Goal: Check status: Check status

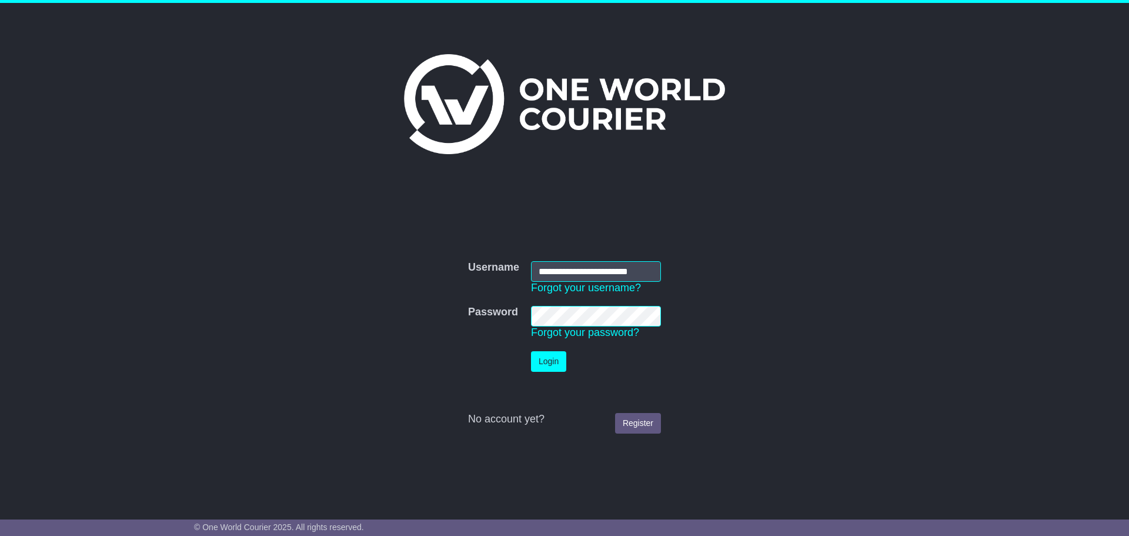
click at [556, 364] on button "Login" at bounding box center [548, 361] width 35 height 21
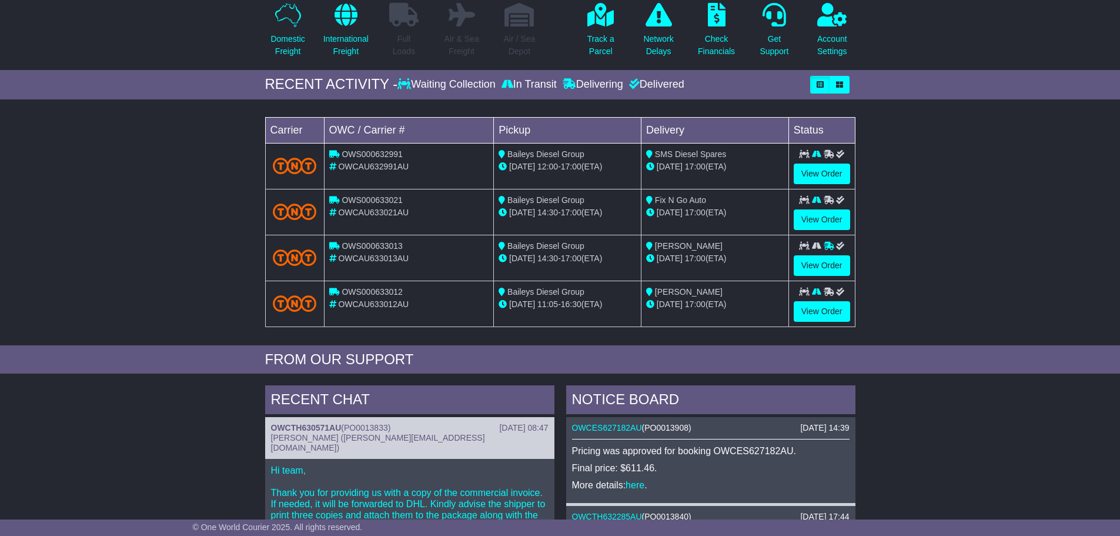
scroll to position [118, 0]
click at [834, 169] on link "View Order" at bounding box center [822, 173] width 56 height 21
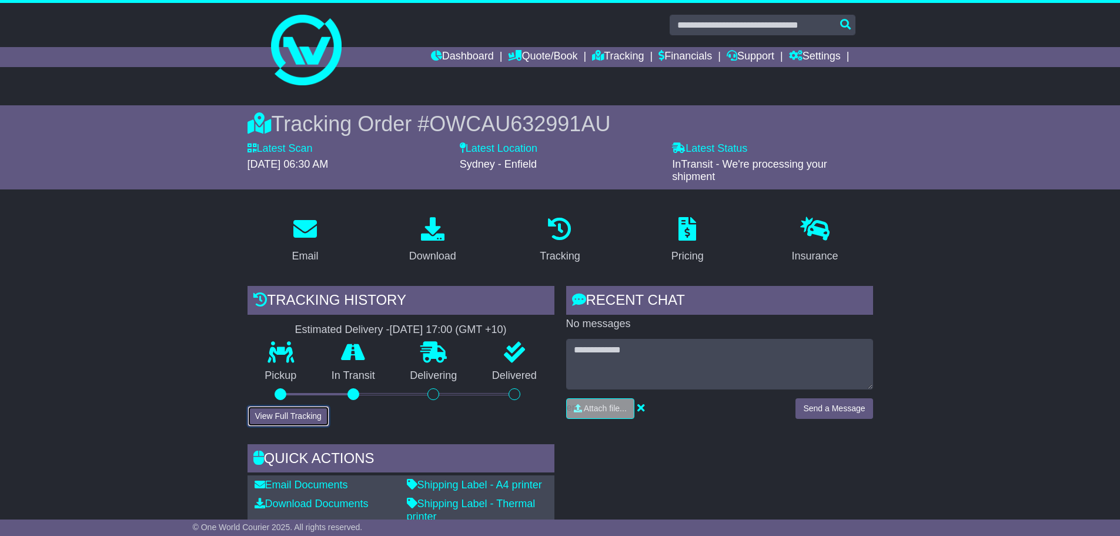
click at [300, 414] on button "View Full Tracking" at bounding box center [288, 416] width 82 height 21
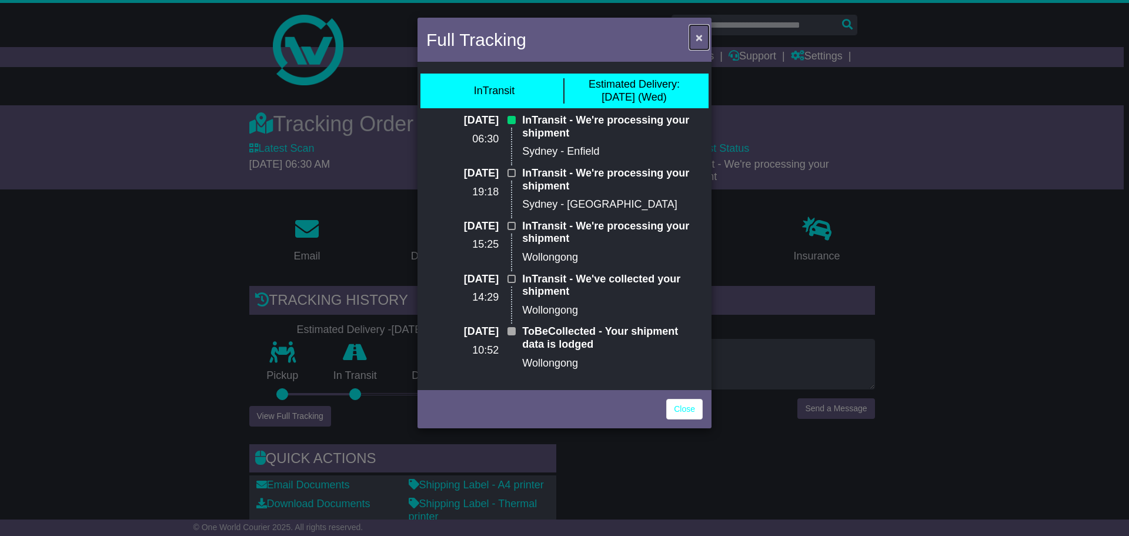
click at [698, 41] on span "×" at bounding box center [698, 38] width 7 height 14
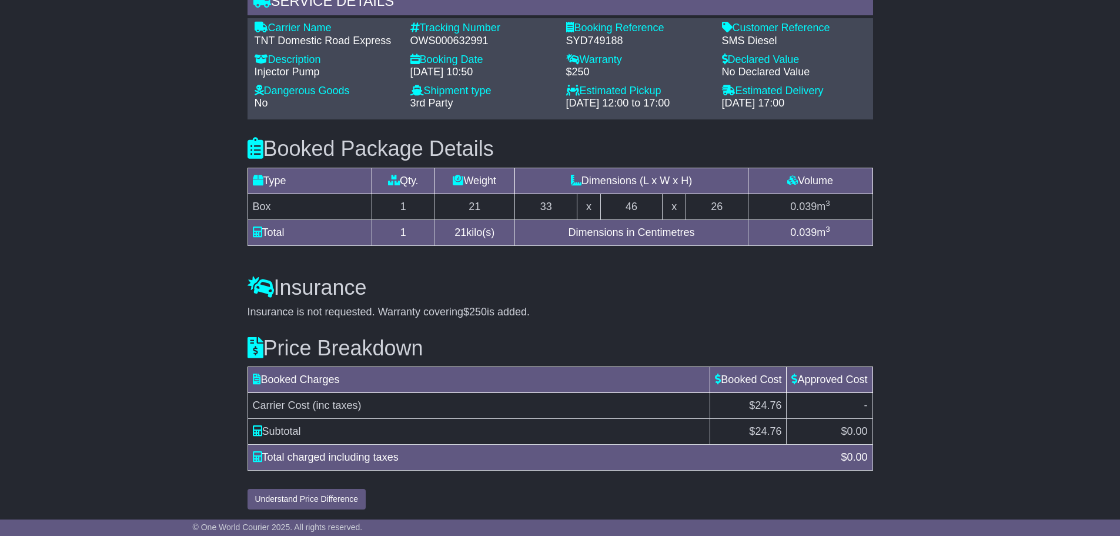
scroll to position [846, 0]
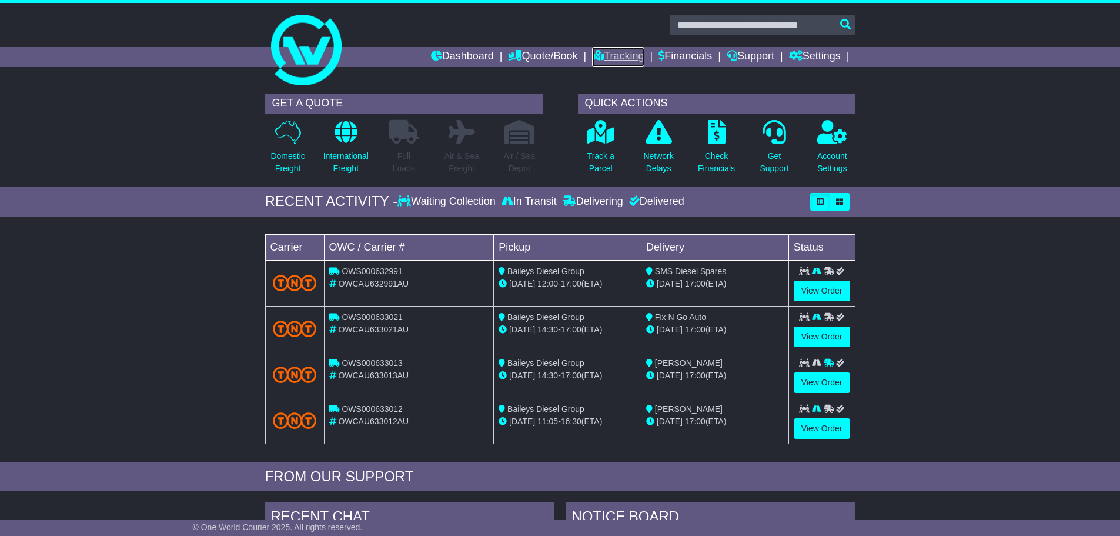
click at [606, 58] on link "Tracking" at bounding box center [618, 57] width 52 height 20
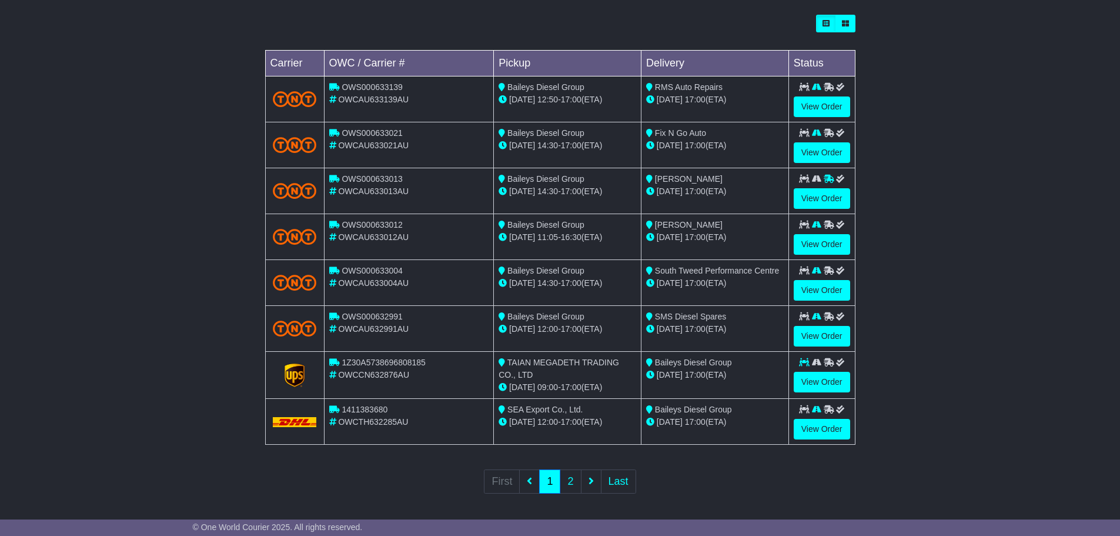
scroll to position [335, 0]
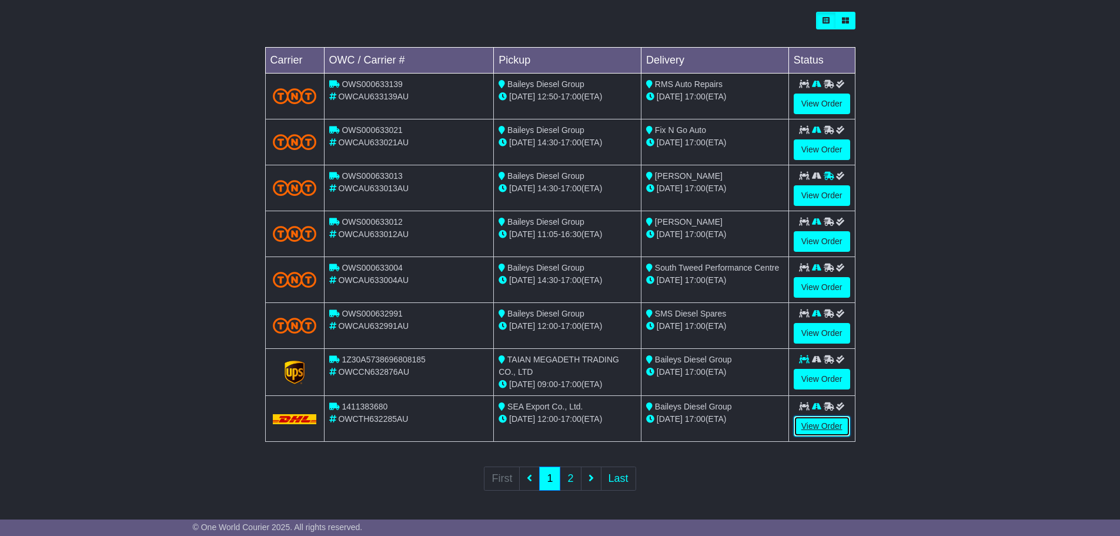
click at [822, 428] on link "View Order" at bounding box center [822, 426] width 56 height 21
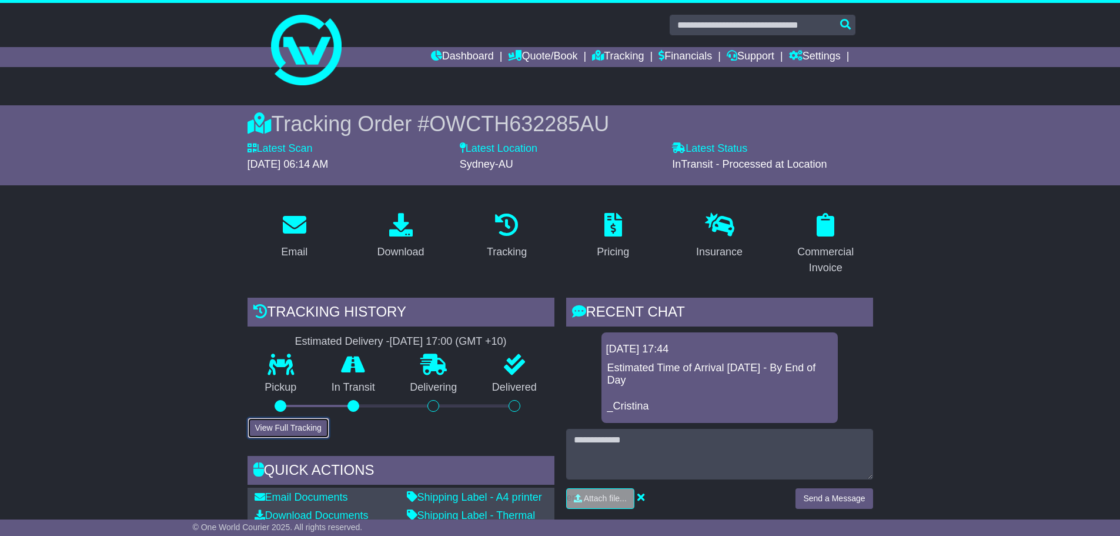
click at [317, 426] on button "View Full Tracking" at bounding box center [288, 427] width 82 height 21
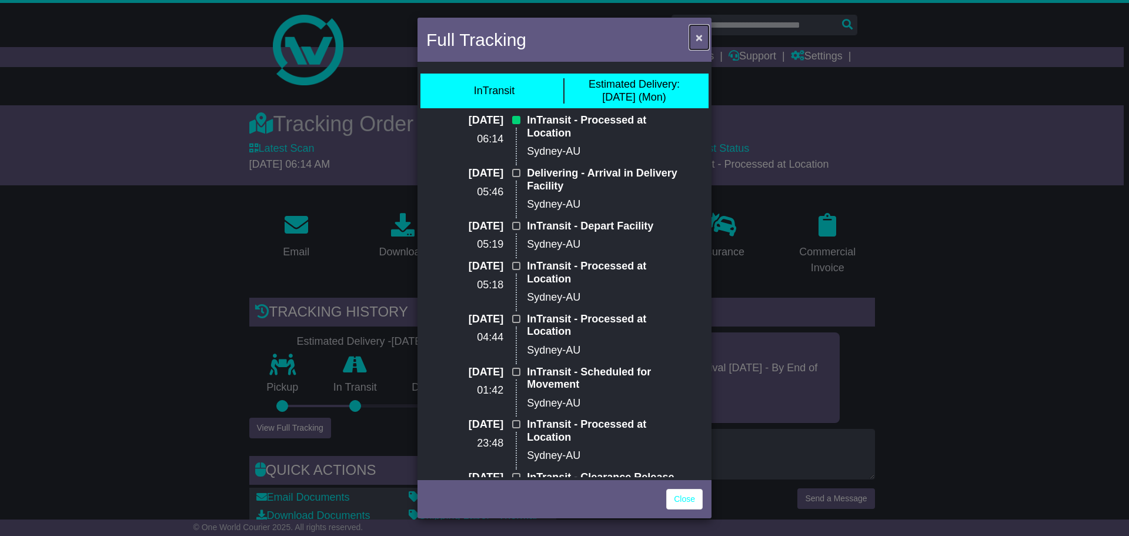
click at [698, 39] on span "×" at bounding box center [698, 38] width 7 height 14
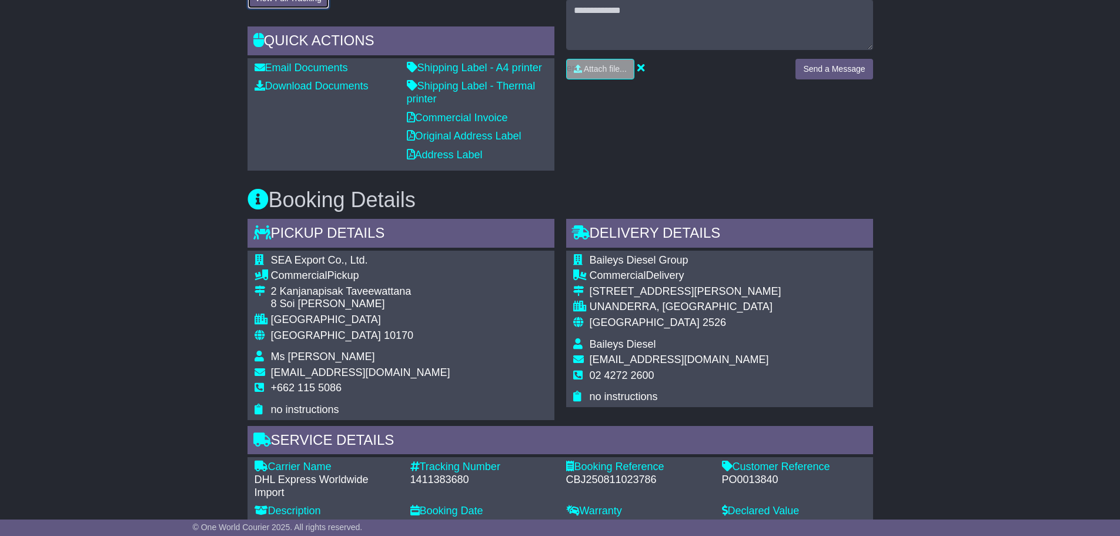
scroll to position [588, 0]
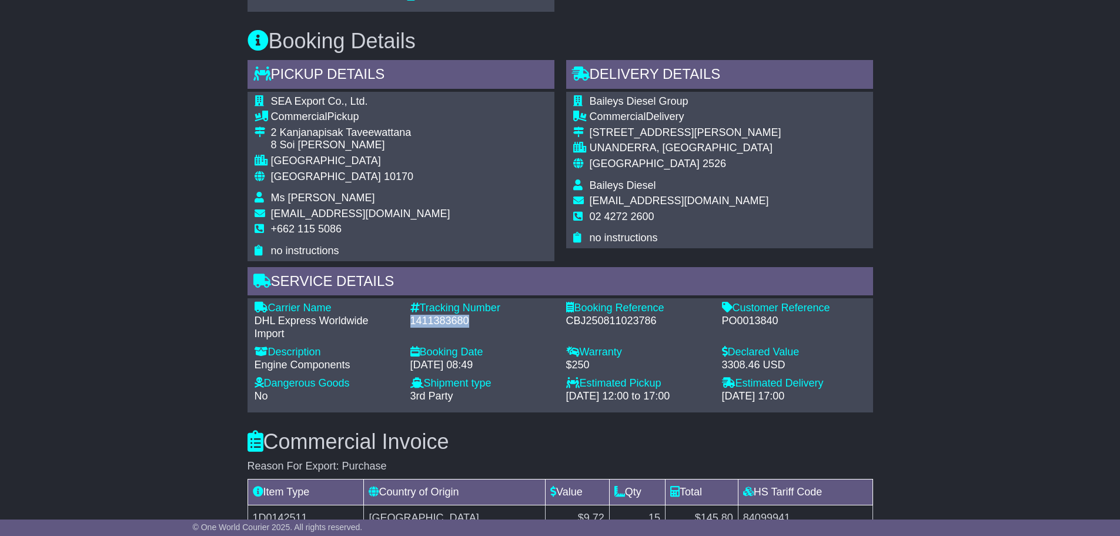
drag, startPoint x: 474, startPoint y: 319, endPoint x: 412, endPoint y: 324, distance: 62.5
click at [412, 324] on div "1411383680" at bounding box center [482, 321] width 144 height 13
copy div "1411383680"
click at [981, 325] on div "Email Download Tracking Pricing Insurance" at bounding box center [560, 535] width 1120 height 1841
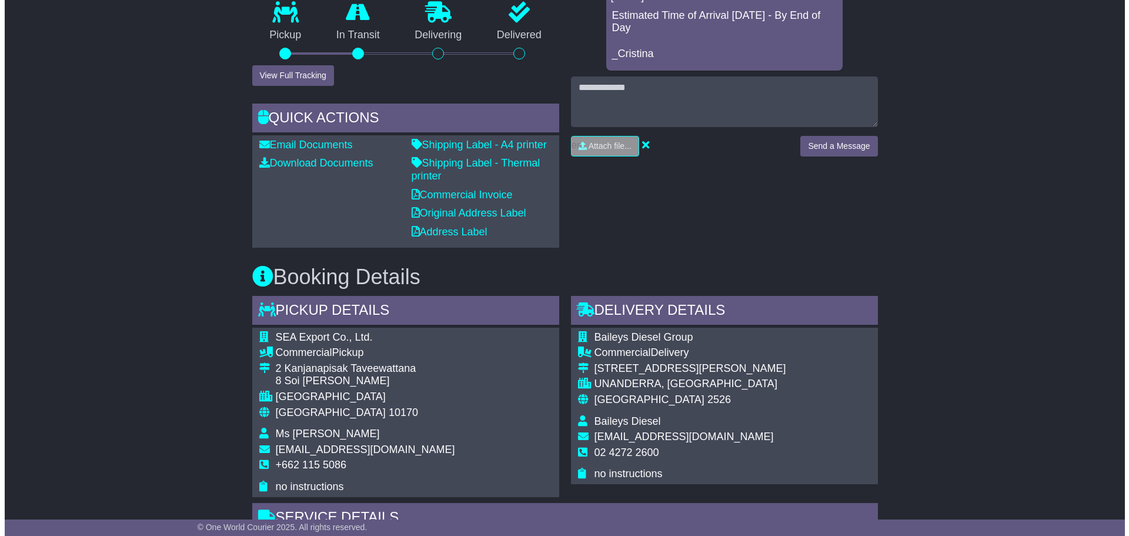
scroll to position [235, 0]
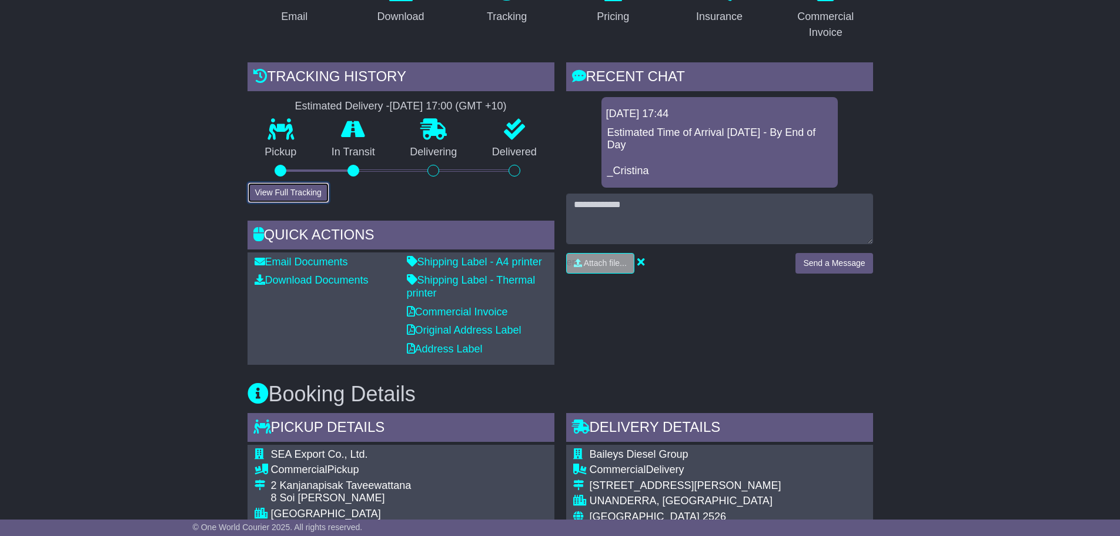
click at [287, 187] on button "View Full Tracking" at bounding box center [288, 192] width 82 height 21
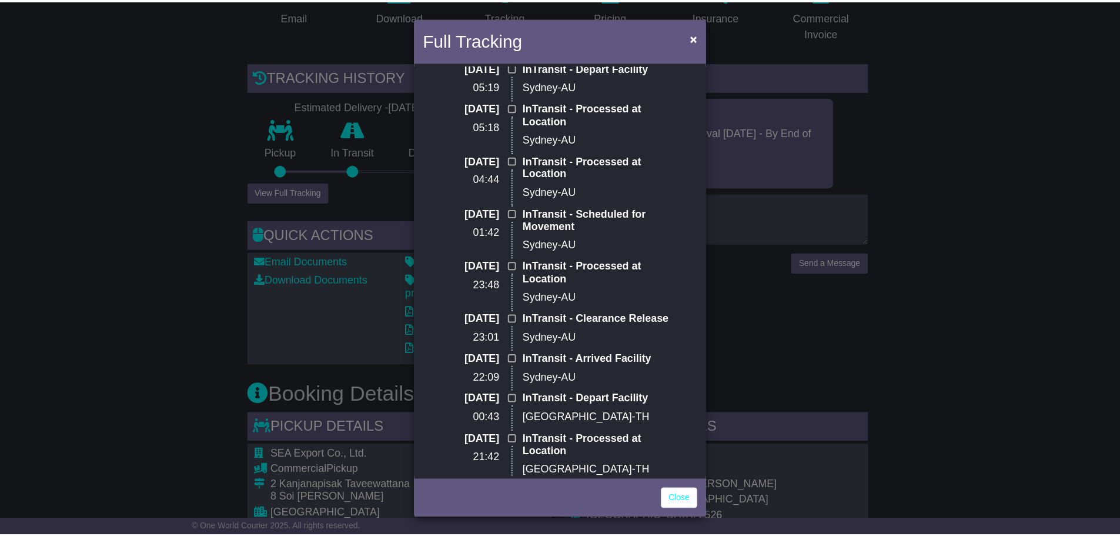
scroll to position [313, 0]
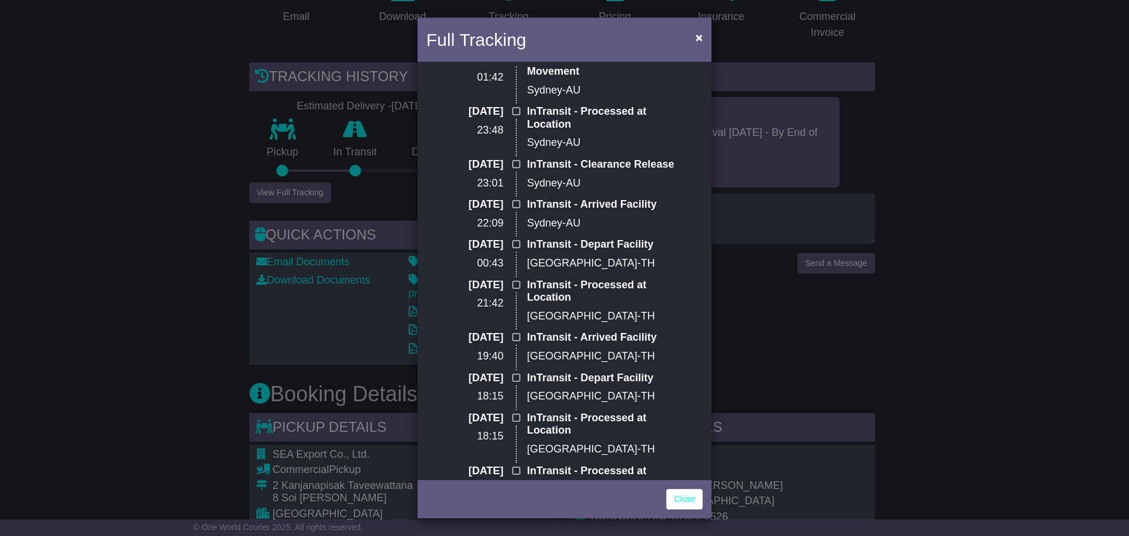
click at [948, 367] on div "Full Tracking × InTransit Estimated Delivery: 18 Aug (Mon) 13 Aug 2025 06:14 In…" at bounding box center [564, 268] width 1129 height 536
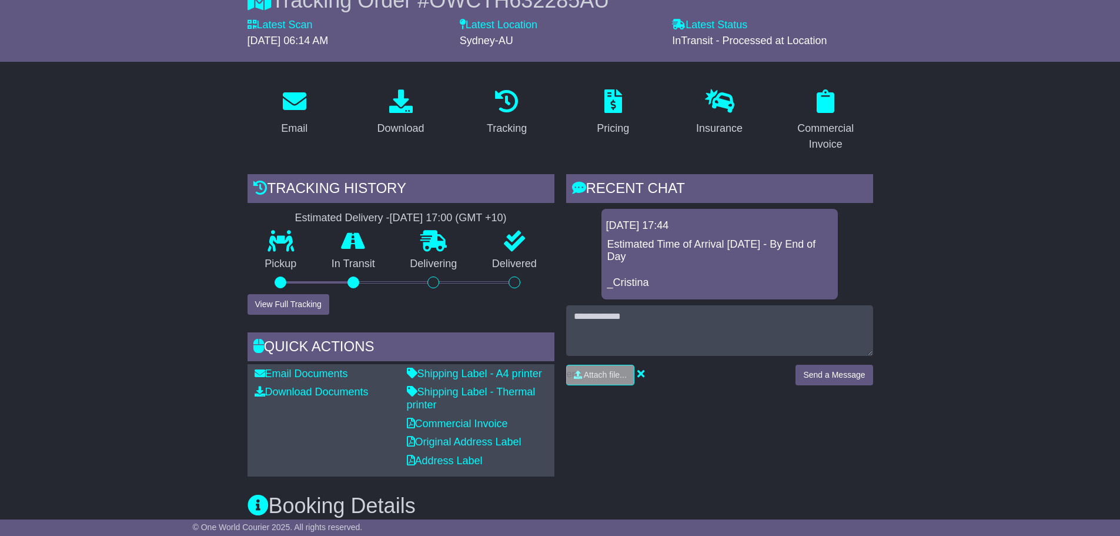
scroll to position [0, 0]
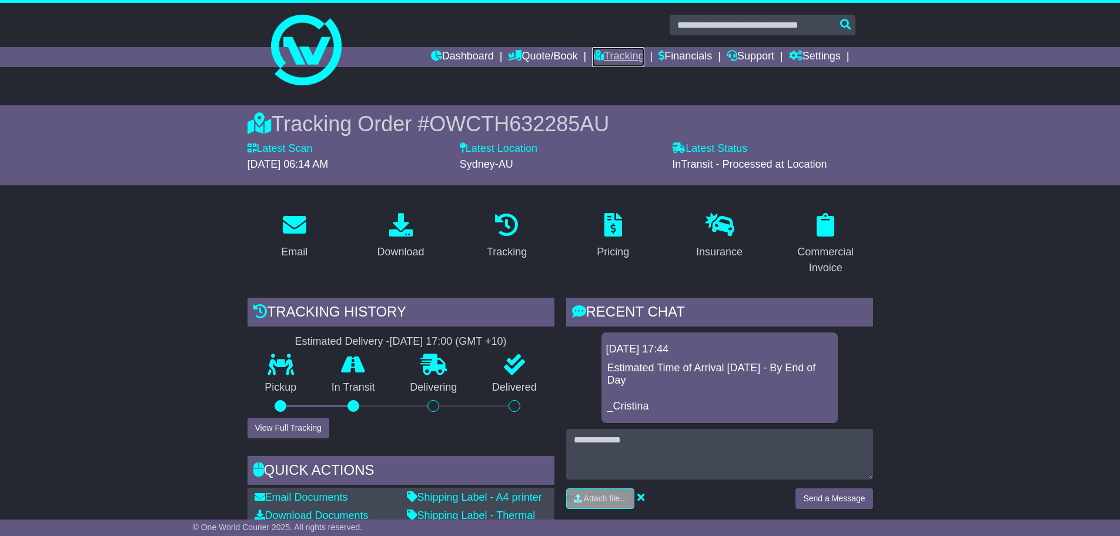
click at [603, 56] on link "Tracking" at bounding box center [618, 57] width 52 height 20
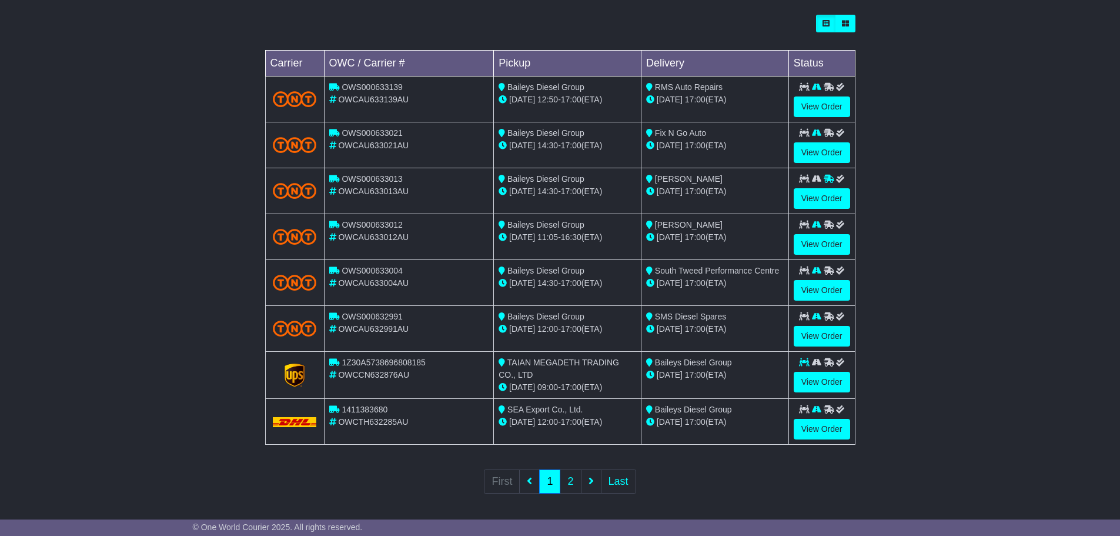
scroll to position [335, 0]
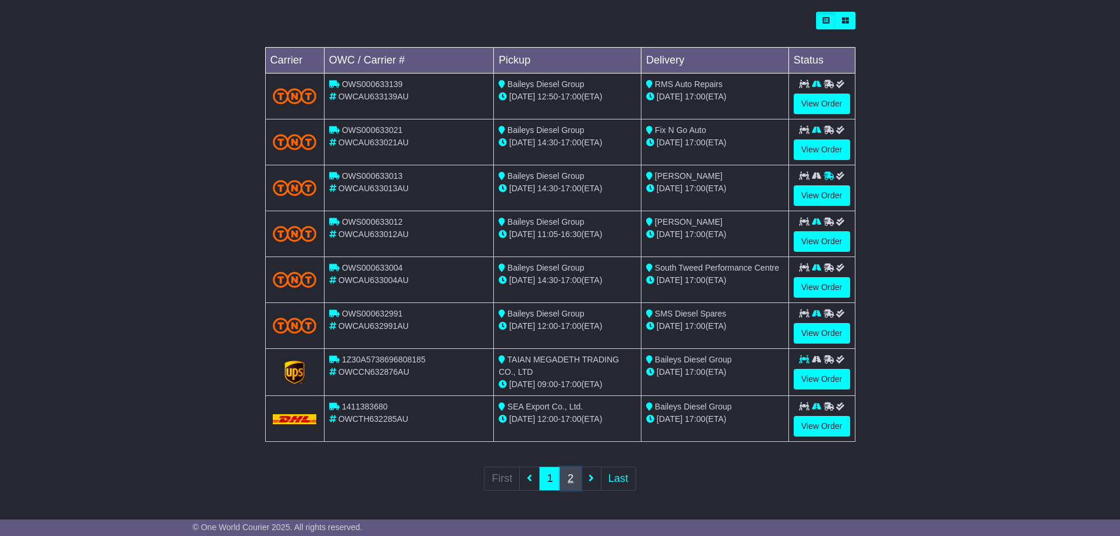
click at [574, 478] on link "2" at bounding box center [570, 478] width 21 height 24
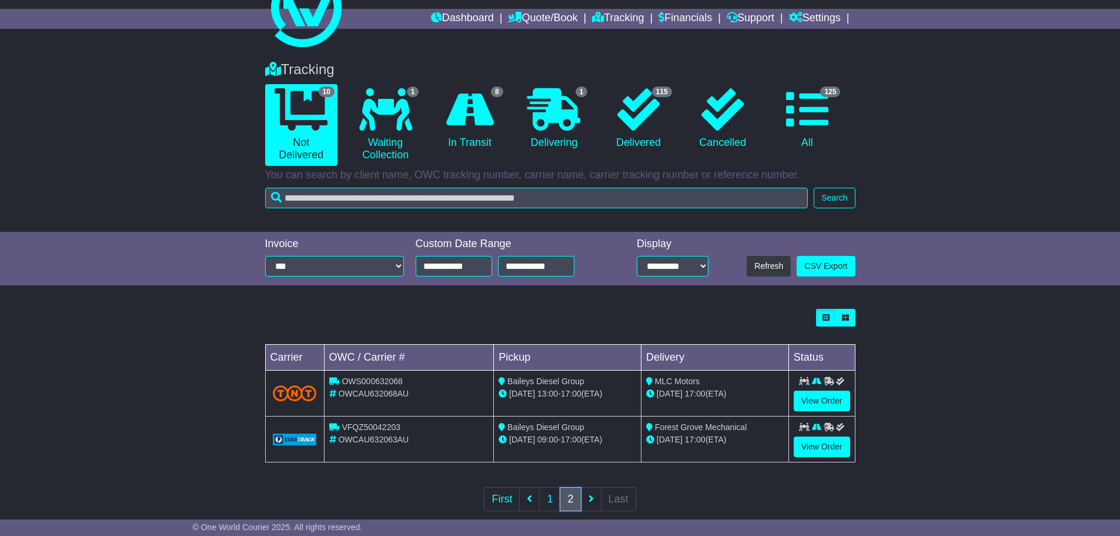
scroll to position [59, 0]
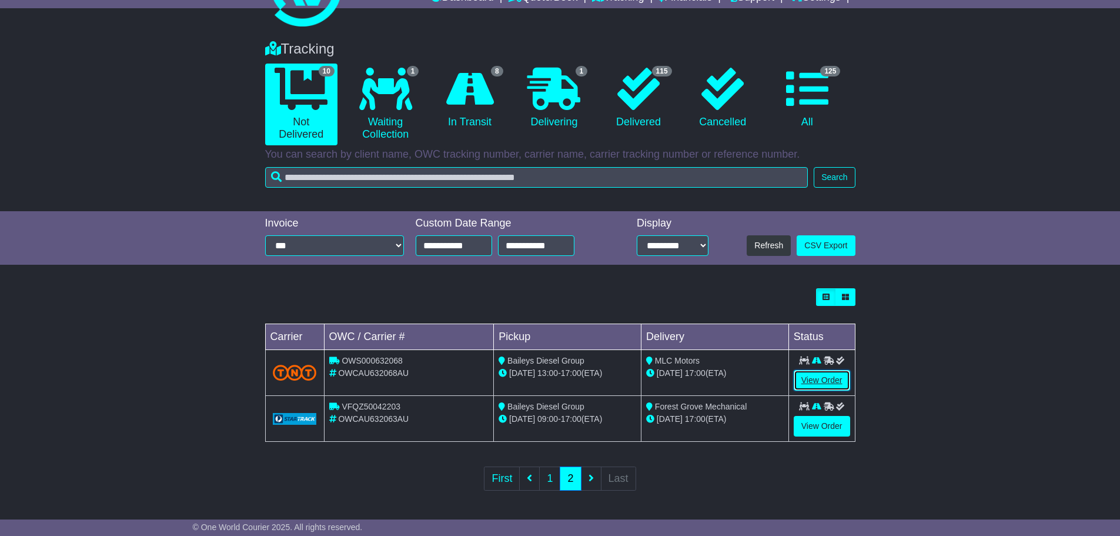
click at [815, 382] on link "View Order" at bounding box center [822, 380] width 56 height 21
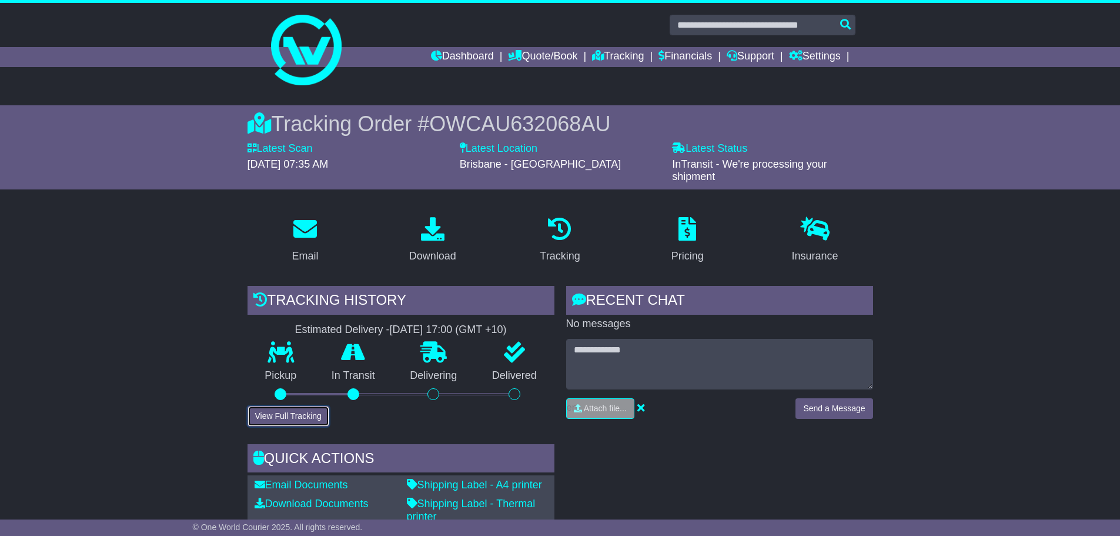
click at [311, 422] on button "View Full Tracking" at bounding box center [288, 416] width 82 height 21
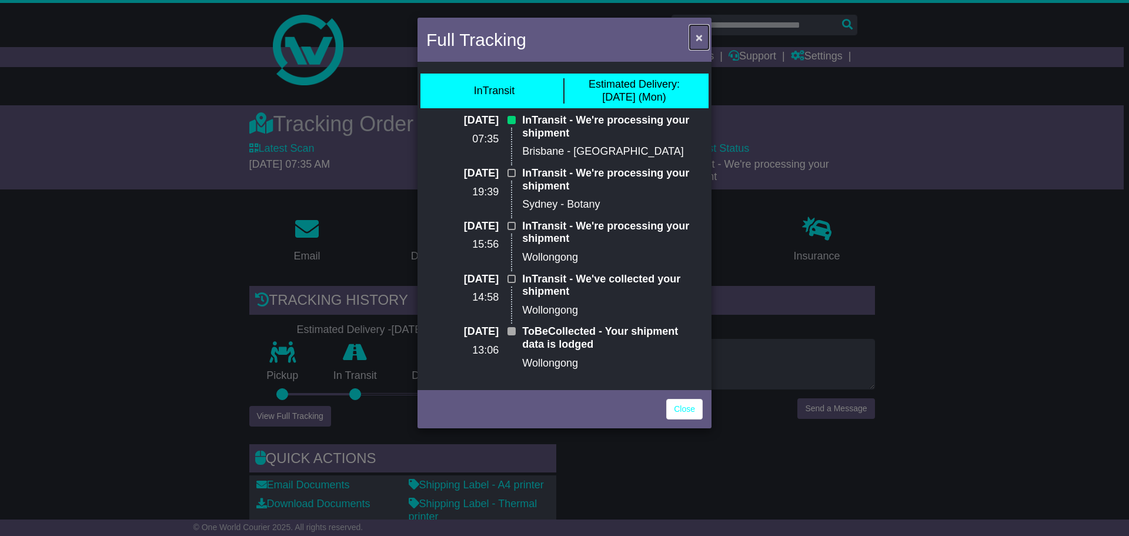
click at [699, 39] on span "×" at bounding box center [698, 38] width 7 height 14
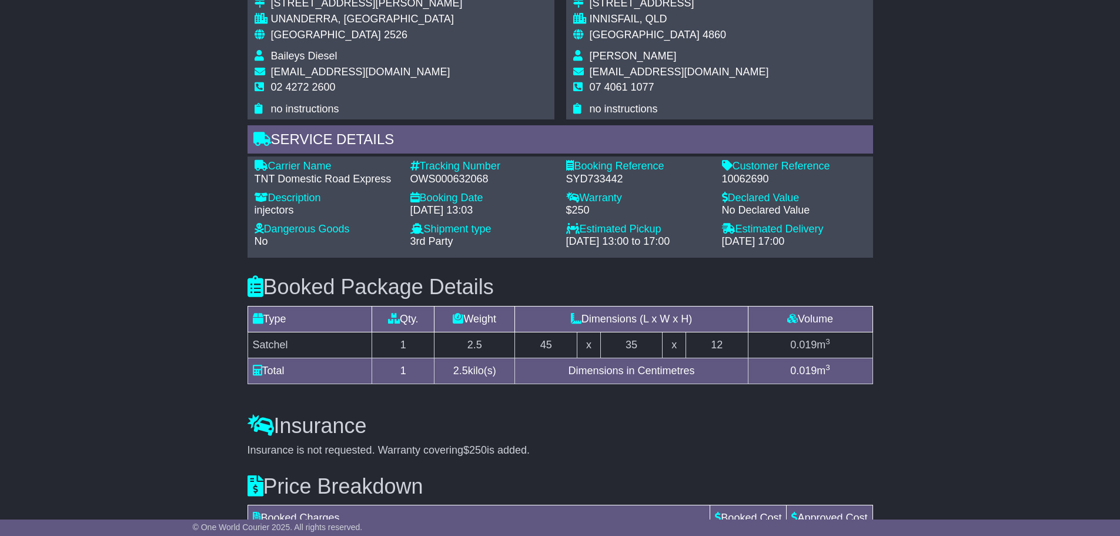
scroll to position [705, 0]
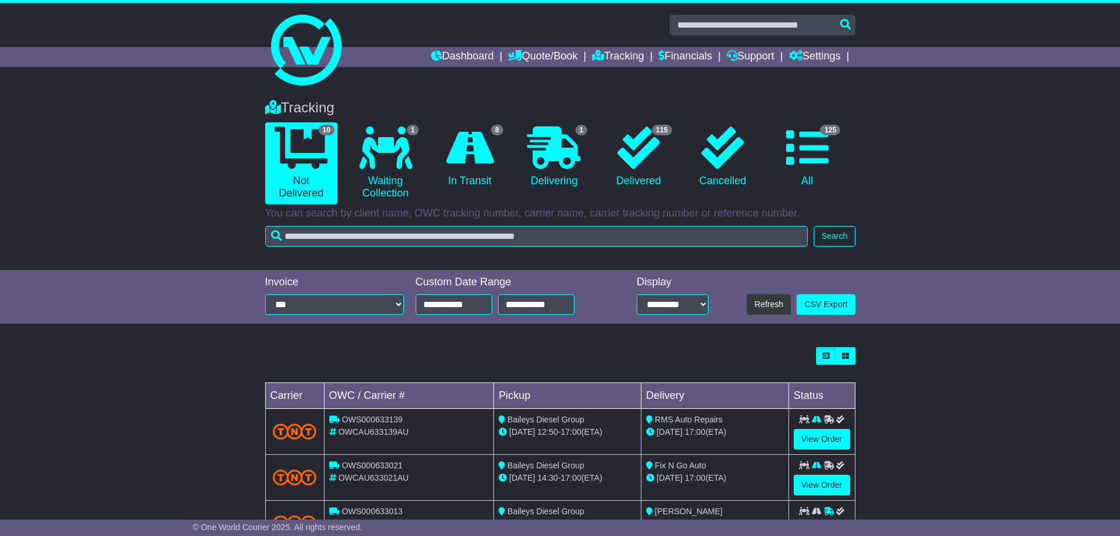
scroll to position [335, 0]
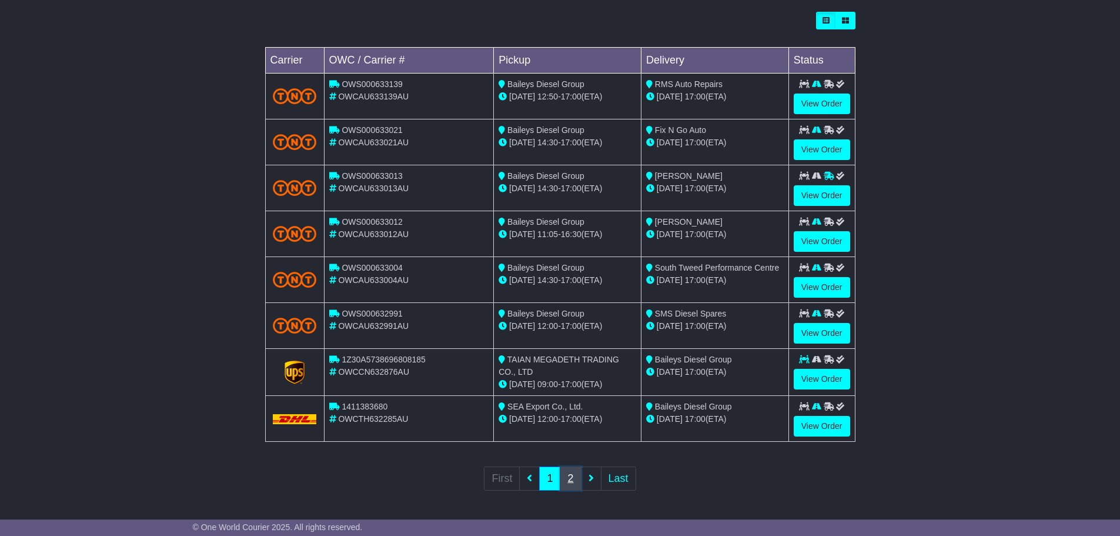
click at [574, 486] on link "2" at bounding box center [570, 478] width 21 height 24
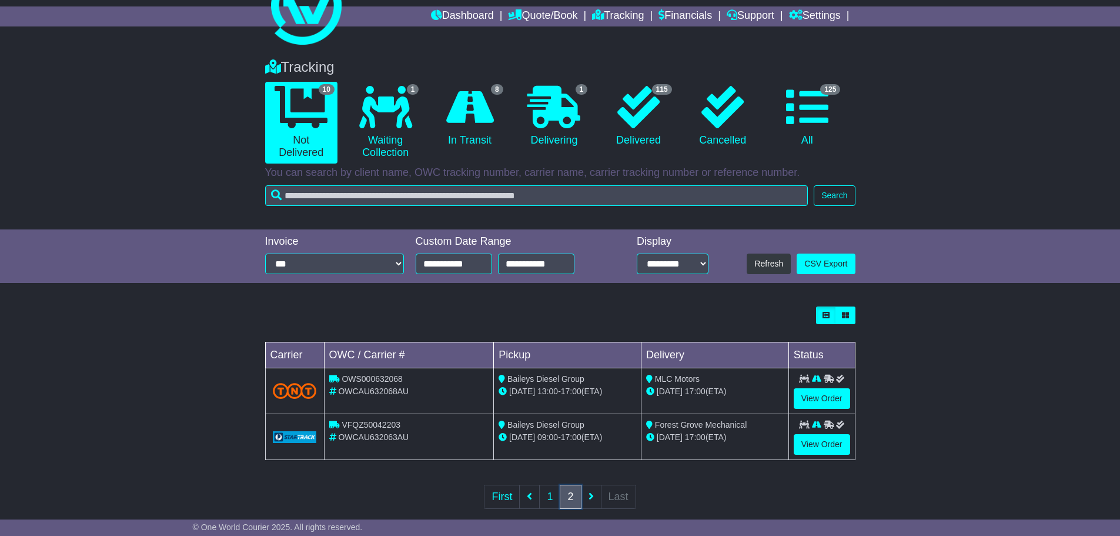
scroll to position [59, 0]
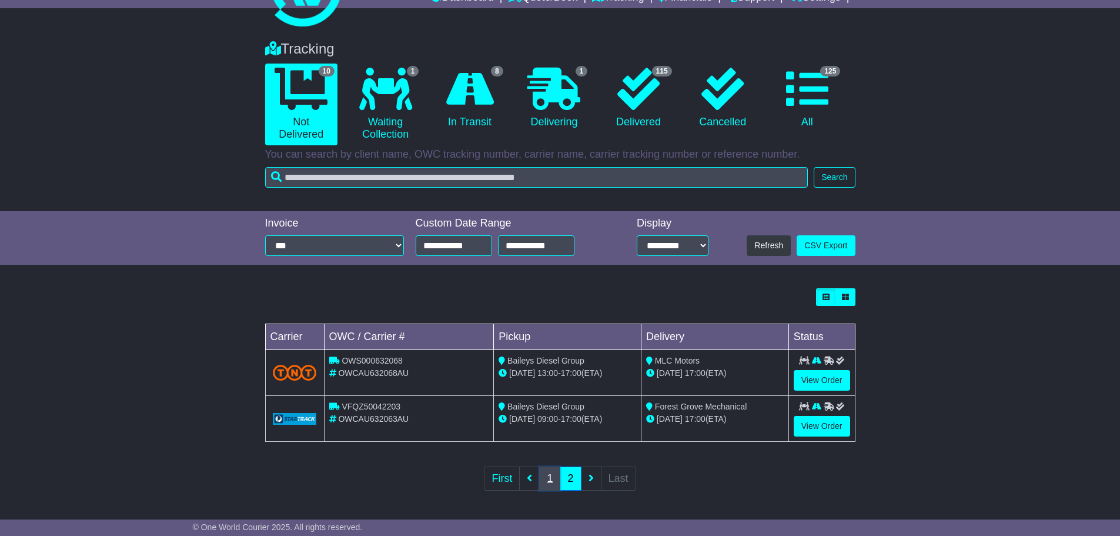
click at [553, 481] on link "1" at bounding box center [549, 478] width 21 height 24
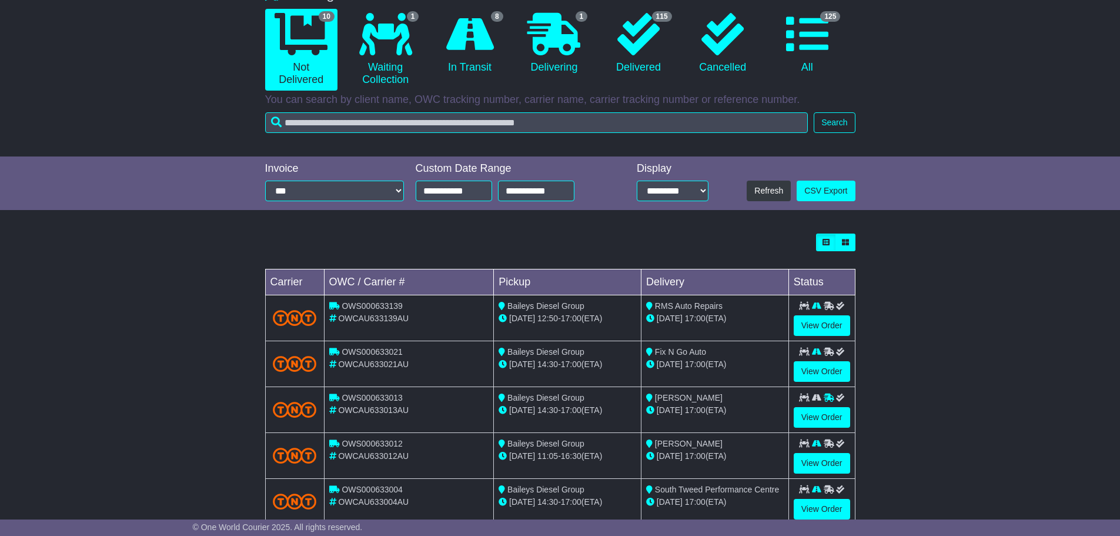
scroll to position [335, 0]
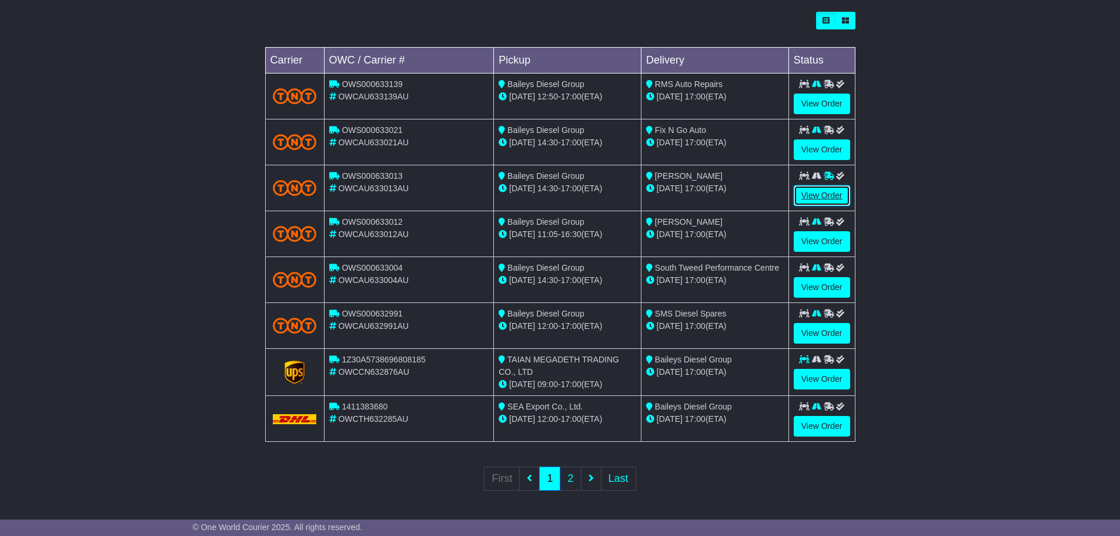
click at [824, 198] on link "View Order" at bounding box center [822, 195] width 56 height 21
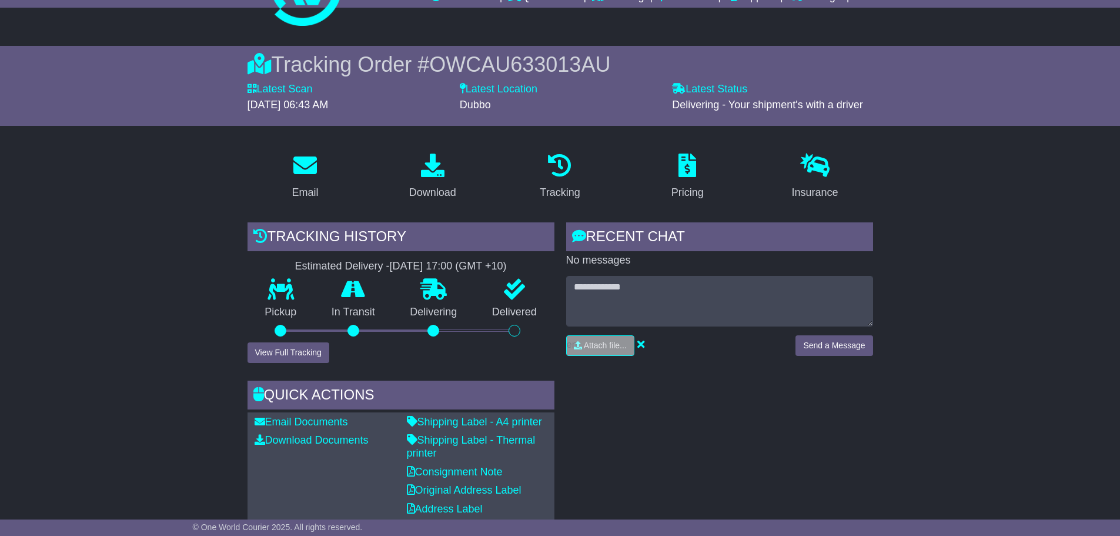
scroll to position [59, 0]
click at [299, 353] on button "View Full Tracking" at bounding box center [288, 353] width 82 height 21
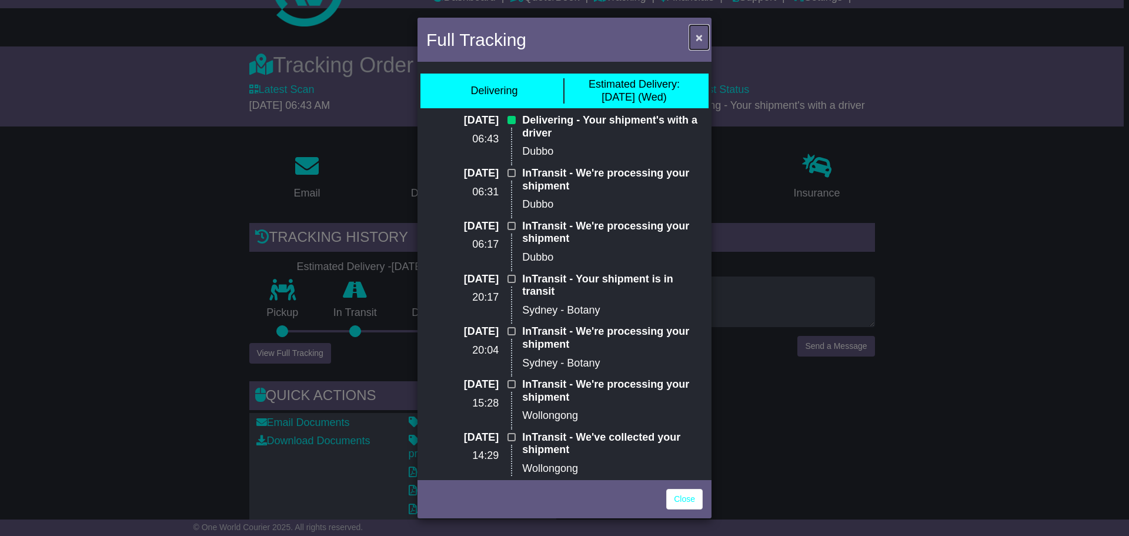
click at [698, 37] on span "×" at bounding box center [698, 38] width 7 height 14
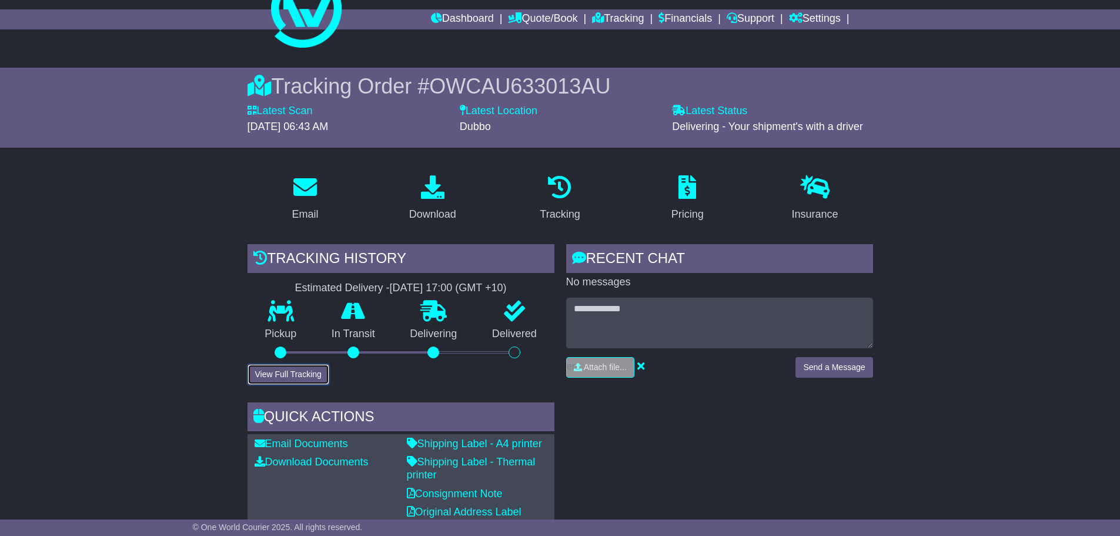
scroll to position [0, 0]
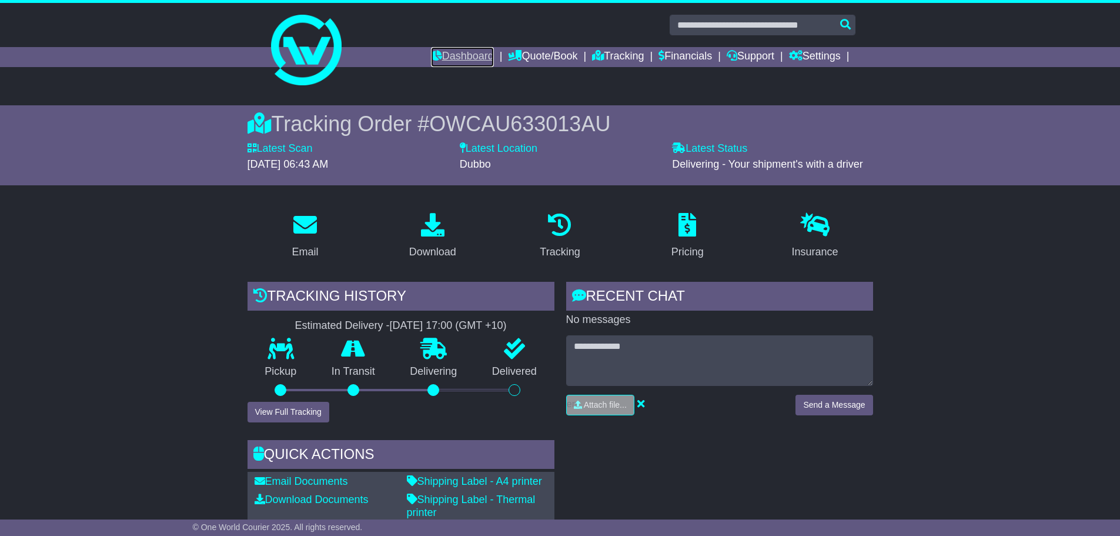
click at [456, 56] on link "Dashboard" at bounding box center [462, 57] width 63 height 20
